Goal: Navigation & Orientation: Find specific page/section

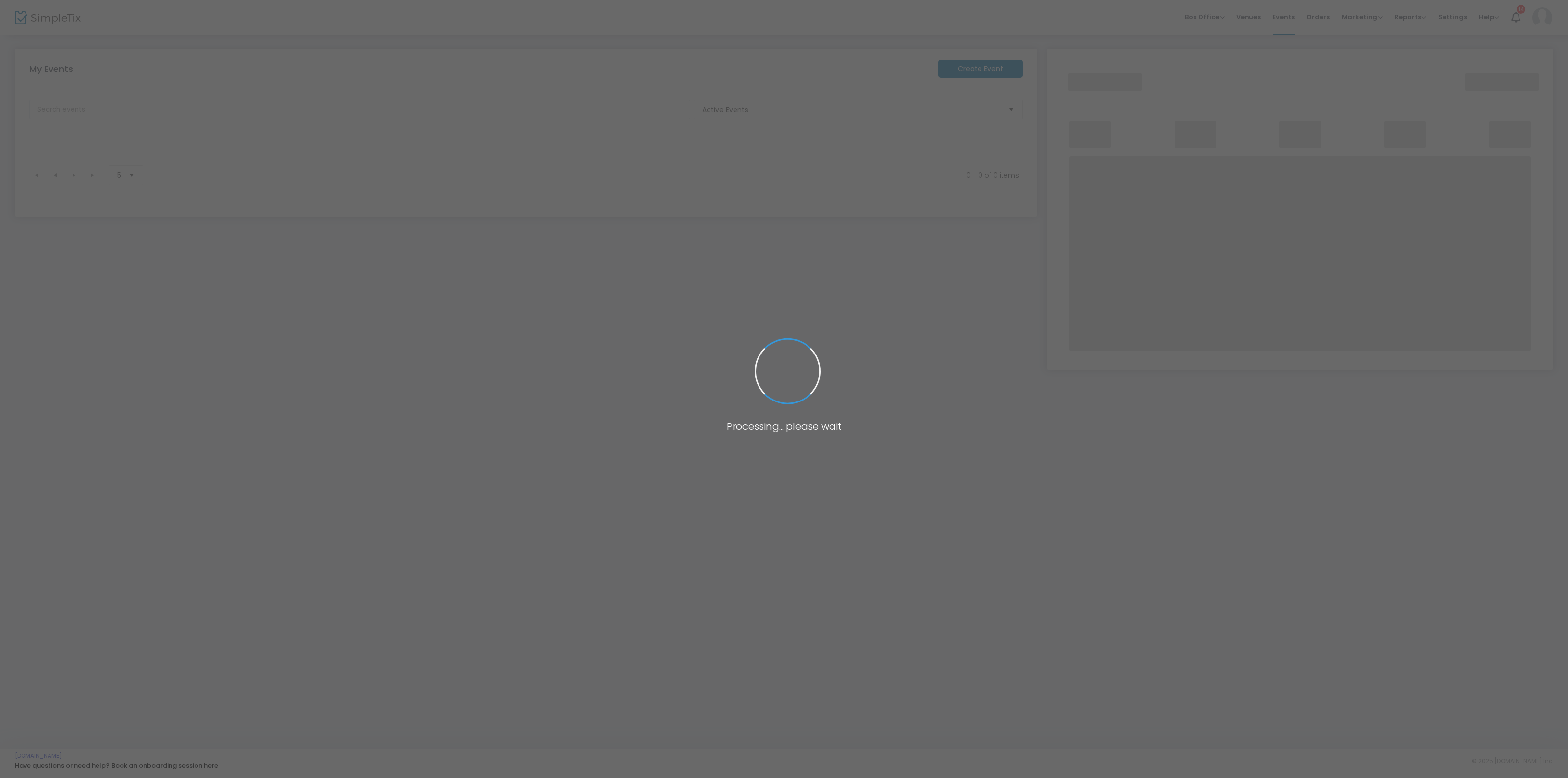
click at [894, 289] on span at bounding box center [784, 389] width 1568 height 778
